Goal: Task Accomplishment & Management: Manage account settings

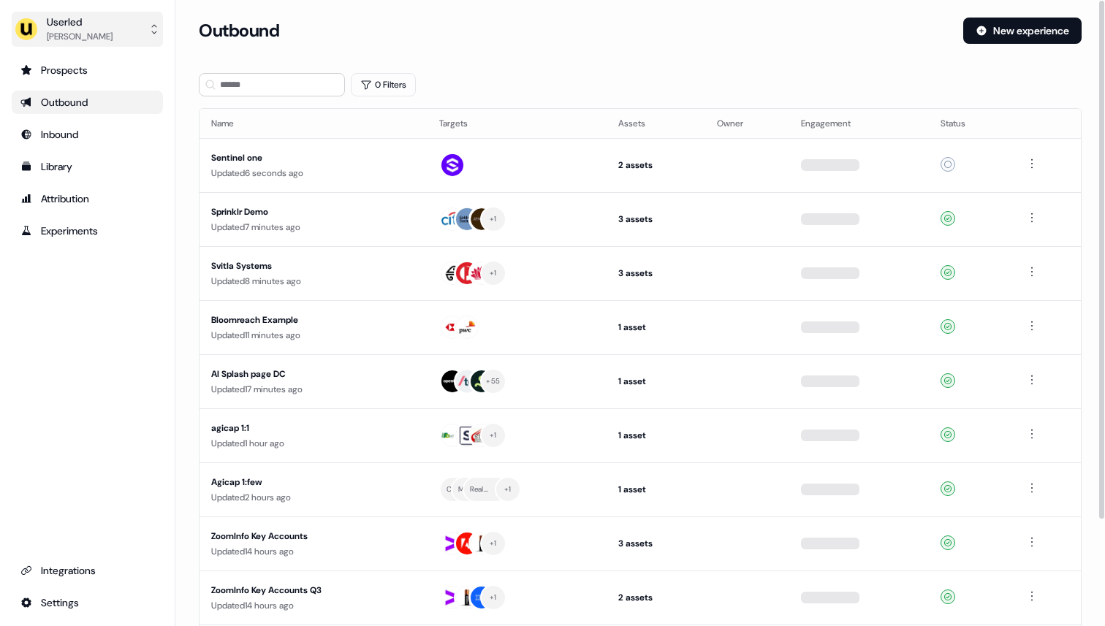
click at [123, 30] on button "Userled [PERSON_NAME]" at bounding box center [87, 29] width 151 height 35
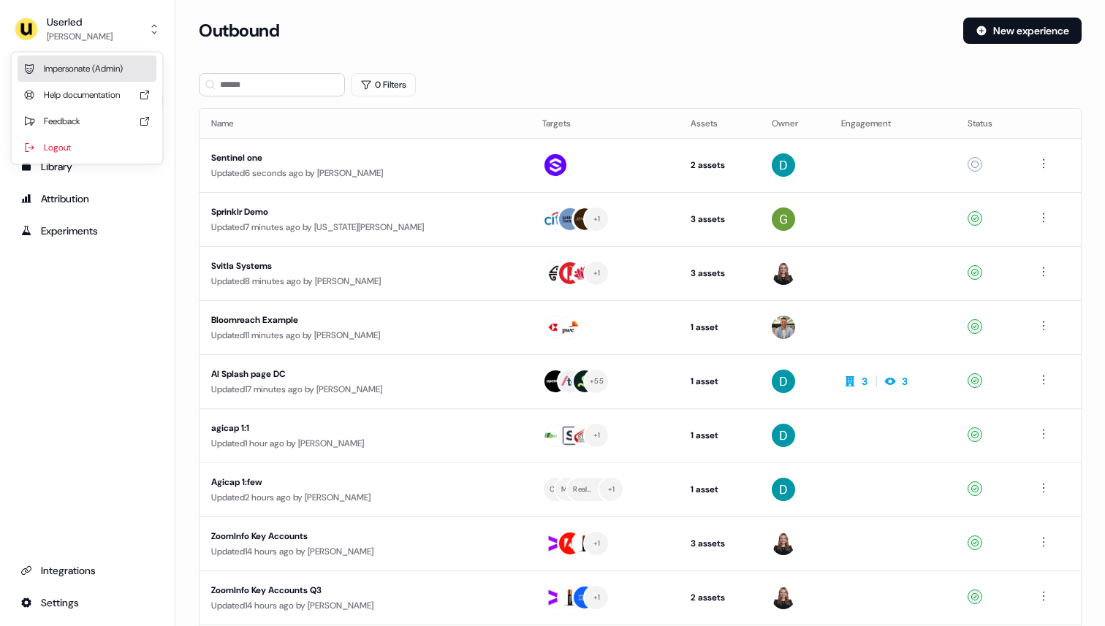
click at [132, 56] on div "Impersonate (Admin)" at bounding box center [87, 69] width 139 height 26
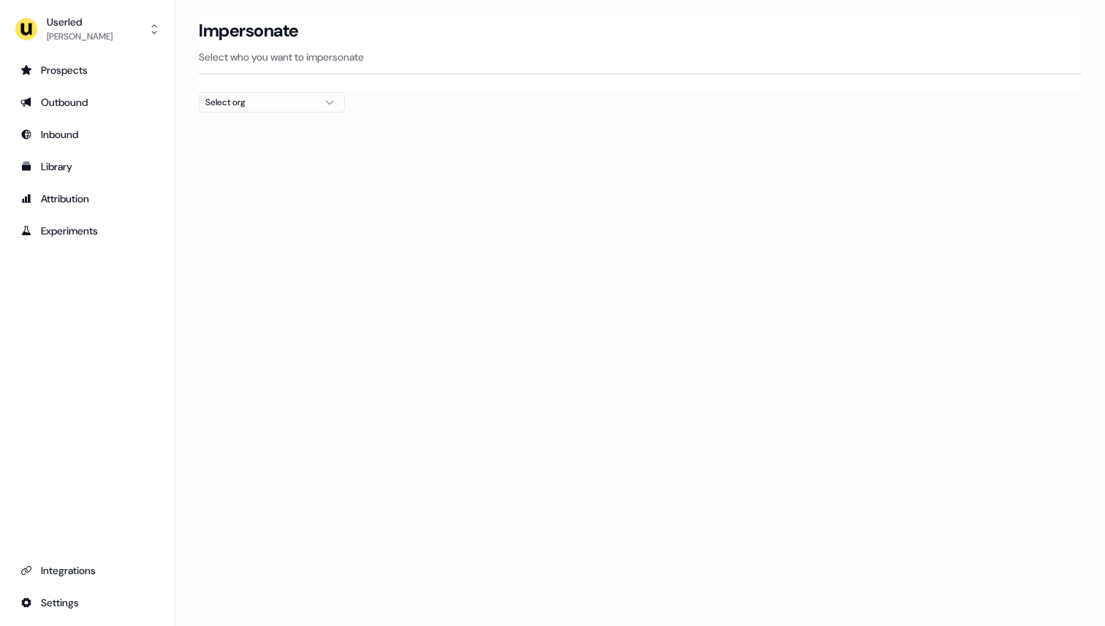
click at [235, 100] on div "Select org" at bounding box center [260, 102] width 110 height 15
type input "***"
click at [242, 156] on div "Wiiisdom" at bounding box center [271, 154] width 145 height 23
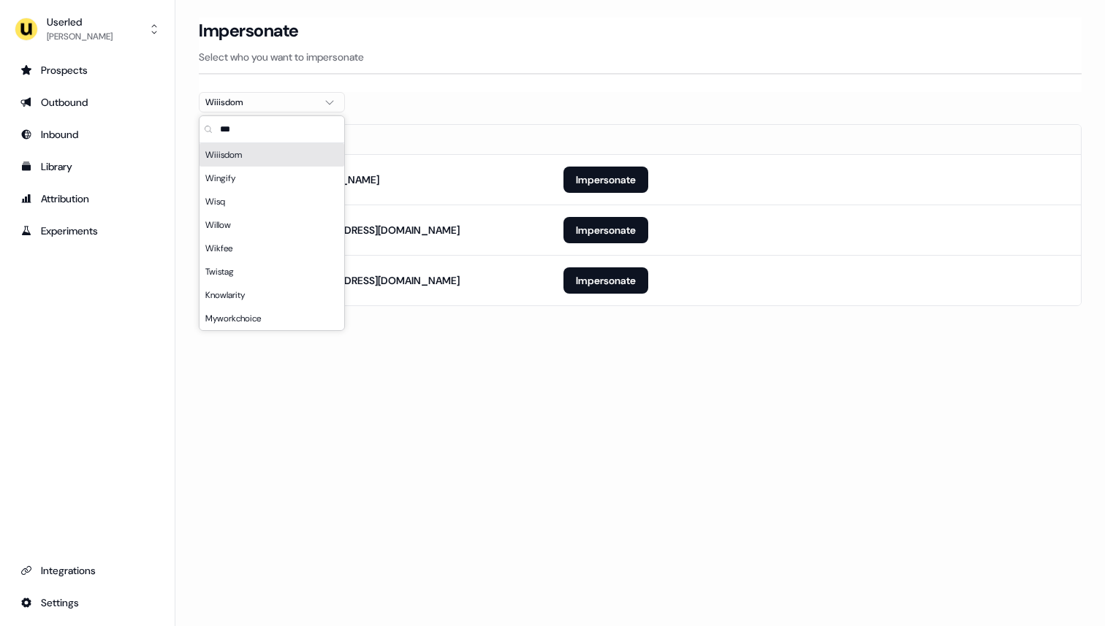
click at [580, 62] on p "Select who you want to impersonate" at bounding box center [640, 57] width 883 height 15
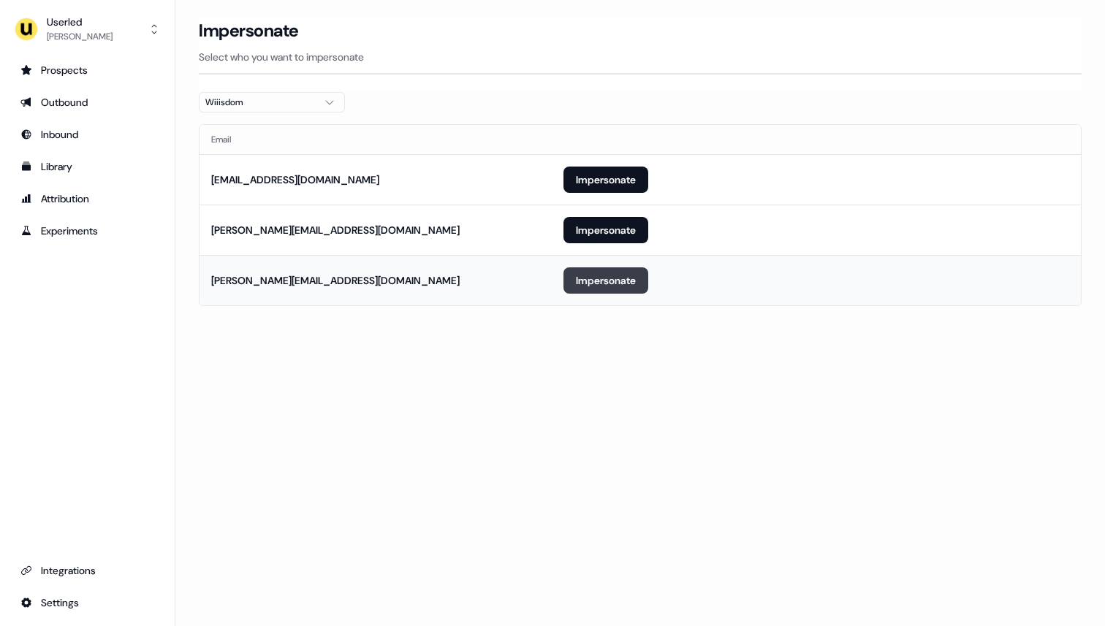
click at [607, 282] on button "Impersonate" at bounding box center [605, 280] width 85 height 26
